Goal: Communication & Community: Answer question/provide support

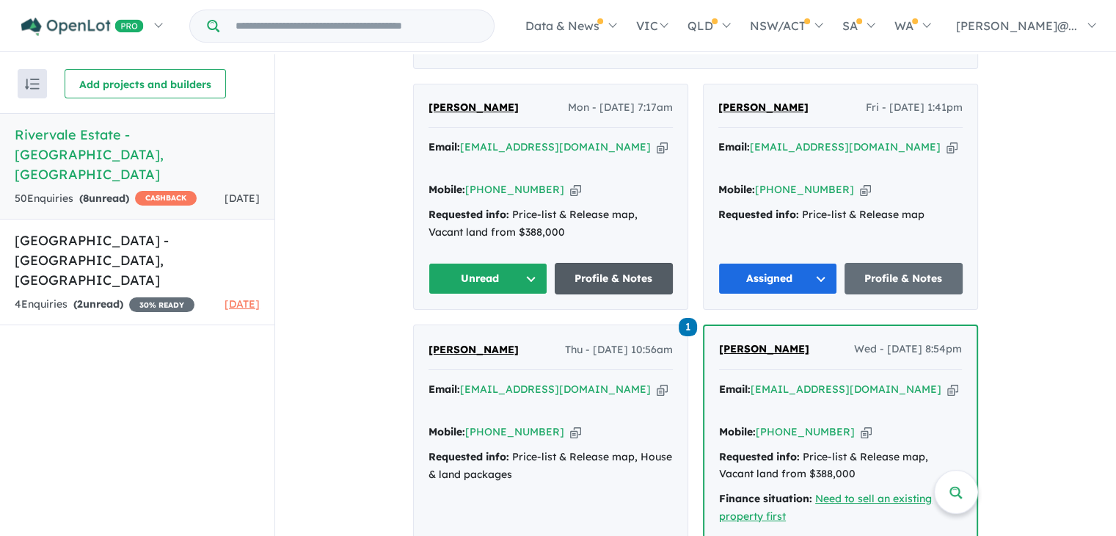
scroll to position [635, 0]
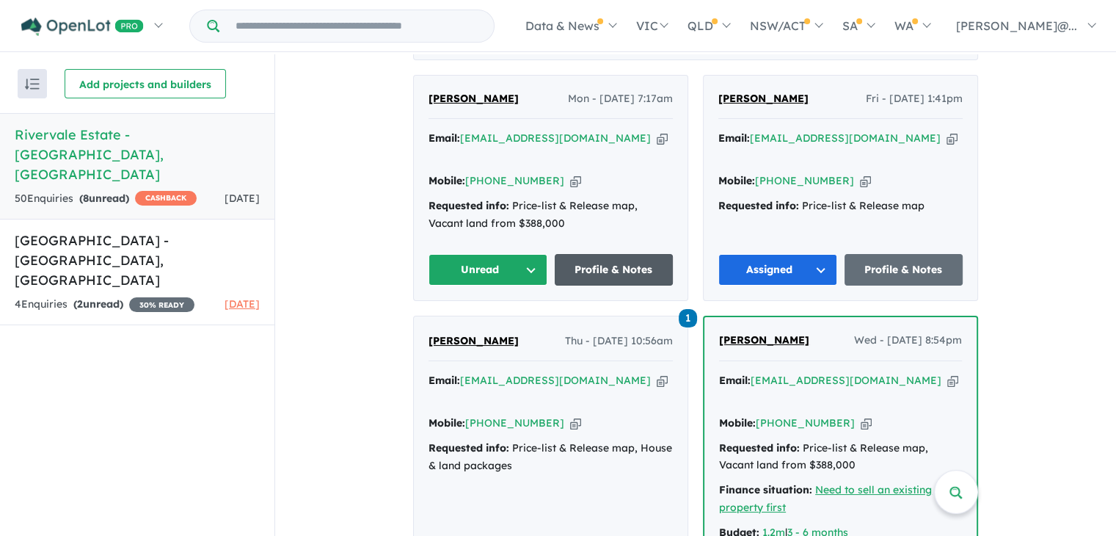
click at [610, 254] on link "Profile & Notes" at bounding box center [614, 270] width 119 height 32
click at [580, 254] on link "Profile & Notes" at bounding box center [614, 270] width 119 height 32
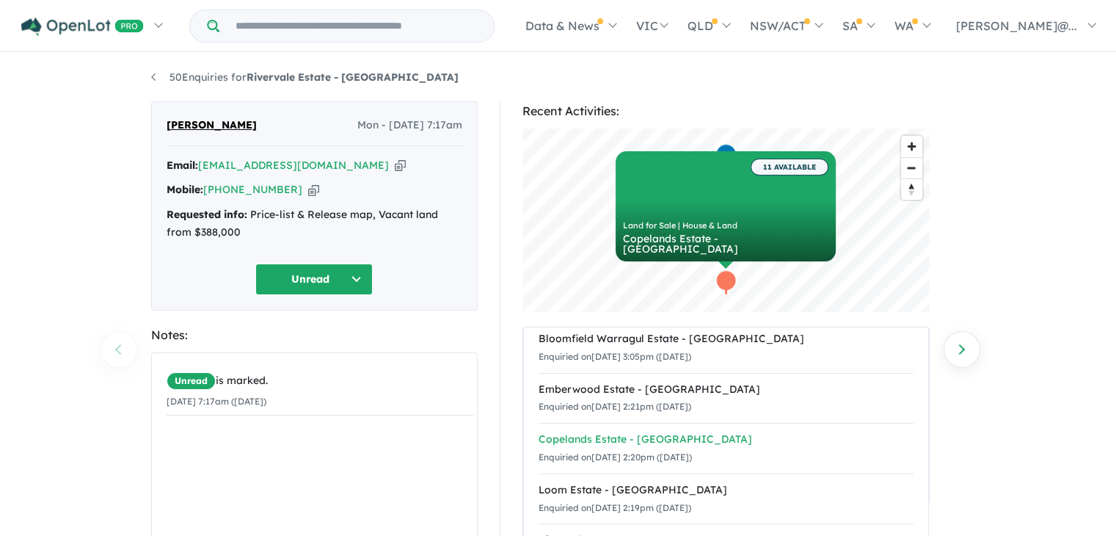
scroll to position [17, 0]
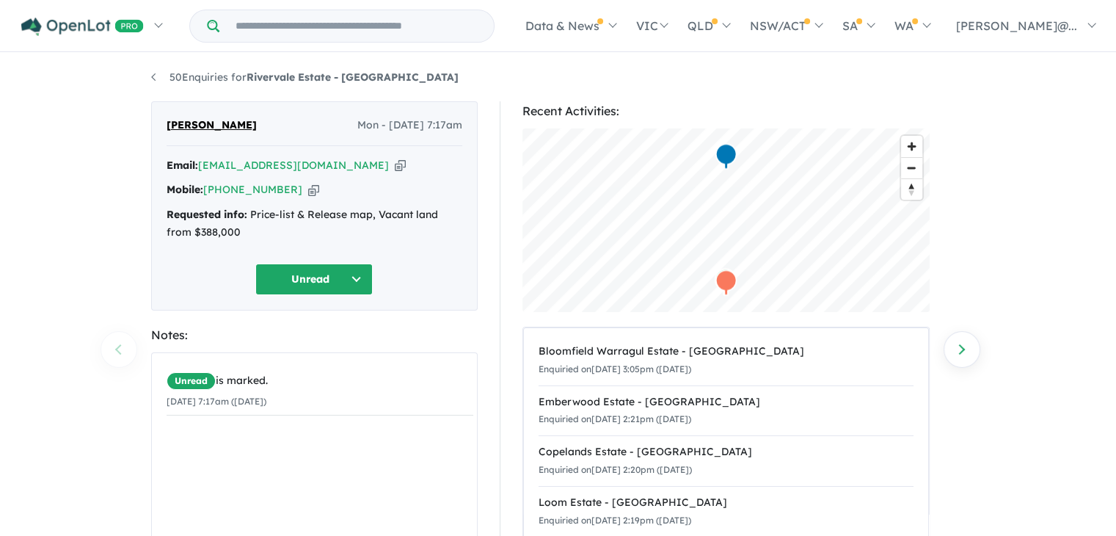
click at [185, 434] on div "Unread is marked. [DATE] 7:17am ([DATE])" at bounding box center [320, 464] width 336 height 223
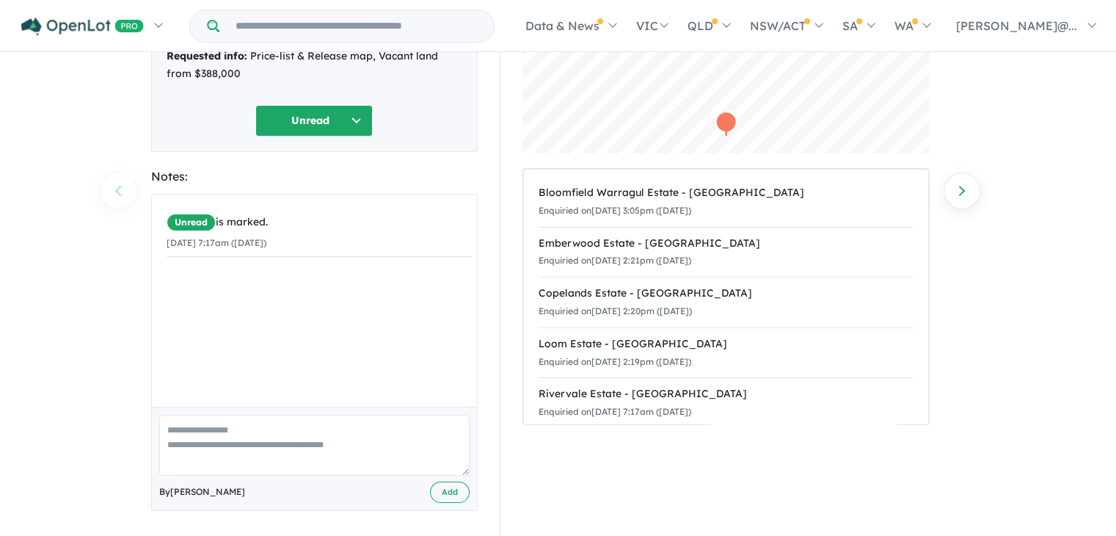
scroll to position [162, 0]
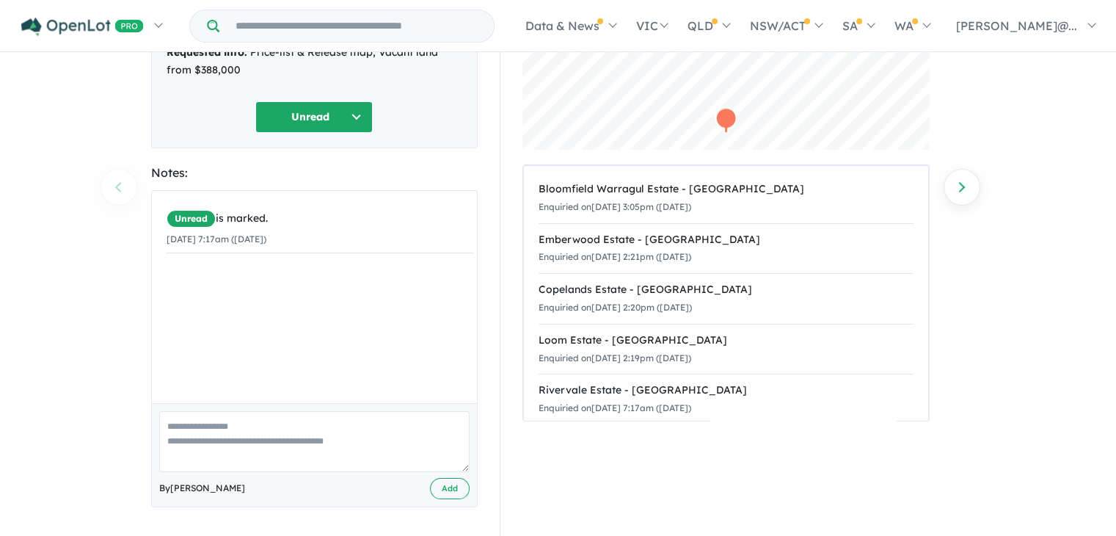
click at [182, 428] on textarea at bounding box center [314, 441] width 310 height 61
type textarea "**********"
click at [454, 485] on button "Add" at bounding box center [450, 488] width 40 height 21
